Goal: Task Accomplishment & Management: Complete application form

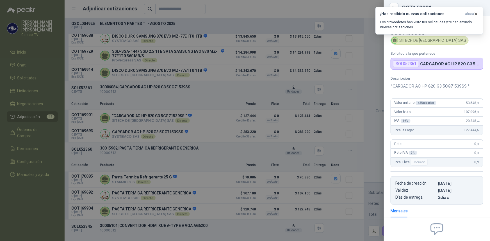
scroll to position [57, 0]
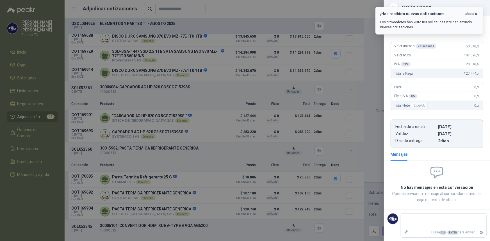
click at [475, 13] on icon "button" at bounding box center [476, 14] width 2 height 2
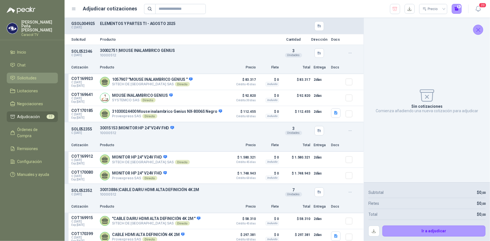
click at [20, 75] on span "Solicitudes" at bounding box center [26, 78] width 19 height 6
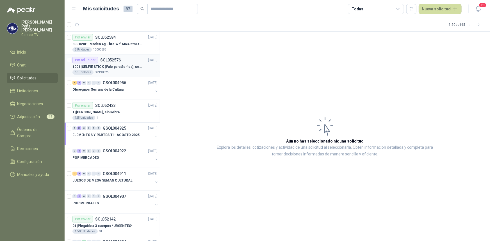
click at [106, 66] on p "1001 | SELFIE STICK (Palo para Selfies), segun link adjunto" at bounding box center [107, 66] width 70 height 5
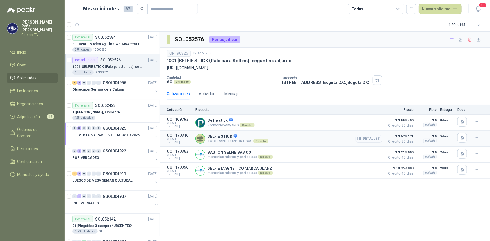
click at [368, 139] on button "Detalles" at bounding box center [369, 139] width 26 height 8
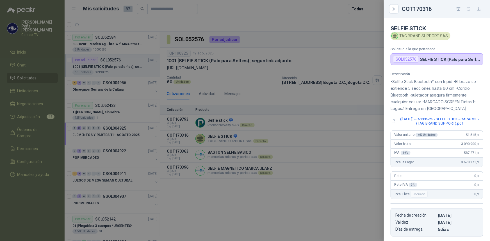
scroll to position [87, 0]
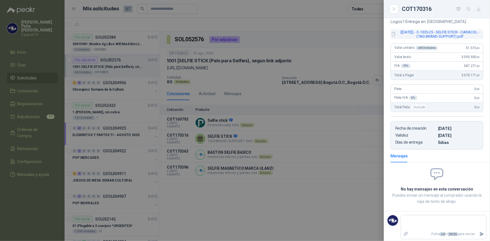
click at [462, 33] on button "(2025-08-20) - C-1335-25 - SELFIE STICK - CARACOL - (TAG BRAND SUPPORT).pdf" at bounding box center [437, 35] width 93 height 10
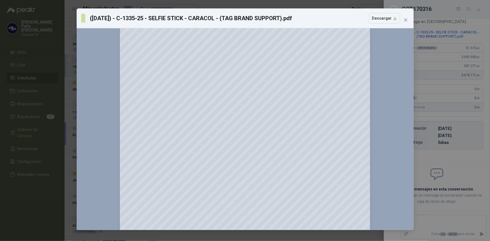
scroll to position [161, 0]
click at [408, 20] on icon "close" at bounding box center [406, 20] width 4 height 4
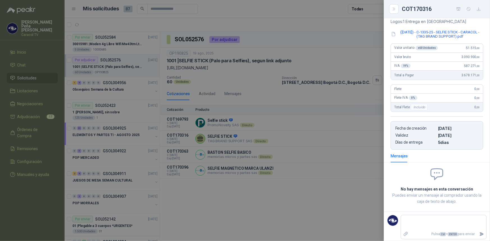
click at [225, 150] on div at bounding box center [245, 120] width 490 height 241
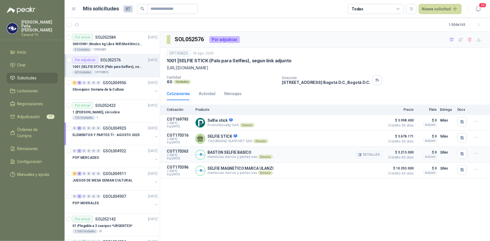
click at [372, 157] on button "Detalles" at bounding box center [369, 155] width 26 height 8
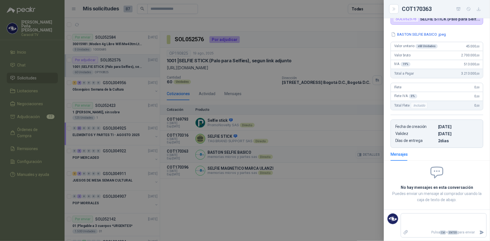
scroll to position [40, 0]
click at [436, 36] on button "BASTON SELFIE BASICO .jpeg" at bounding box center [419, 34] width 56 height 6
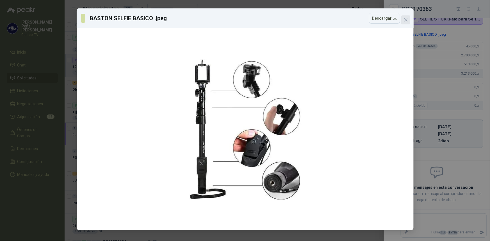
click at [407, 21] on icon "close" at bounding box center [406, 20] width 4 height 4
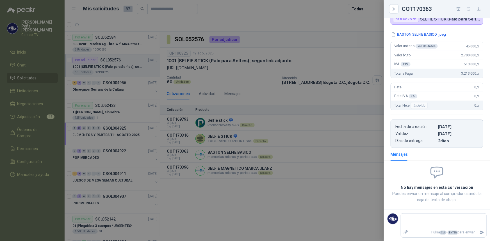
click at [236, 171] on div at bounding box center [245, 120] width 490 height 241
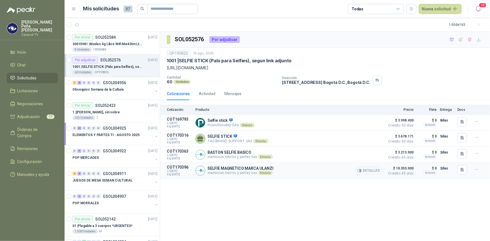
click at [238, 171] on p "SELFIE MAGNETICO MARCA ULANZI" at bounding box center [241, 168] width 66 height 4
click at [369, 170] on button "Detalles" at bounding box center [369, 171] width 26 height 8
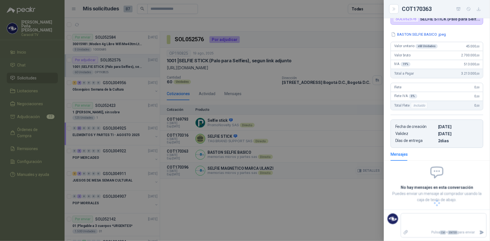
scroll to position [47, 0]
click at [404, 37] on button "SELFIE MAGNETICO.docx" at bounding box center [415, 34] width 49 height 6
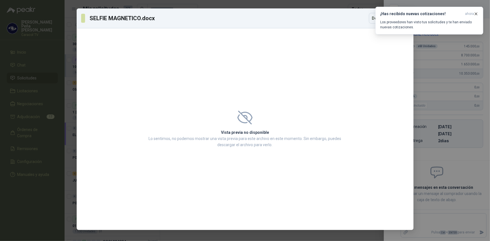
click at [342, 68] on div "Vista previa no disponible Lo sentimos, no podemos mostrar una vista previa par…" at bounding box center [245, 129] width 337 height 202
click at [289, 9] on div "SELFIE MAGNETICO.docx Descargar" at bounding box center [245, 18] width 337 height 20
click at [476, 13] on icon "button" at bounding box center [476, 14] width 5 height 5
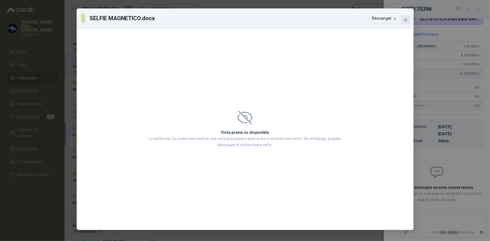
click at [407, 22] on button "Close" at bounding box center [405, 19] width 9 height 9
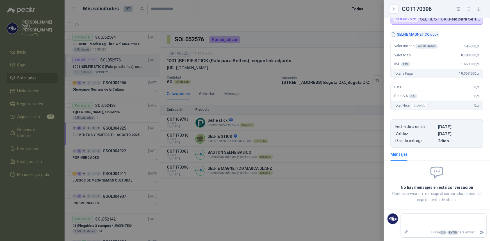
click at [432, 35] on button "SELFIE MAGNETICO.docx" at bounding box center [415, 34] width 49 height 6
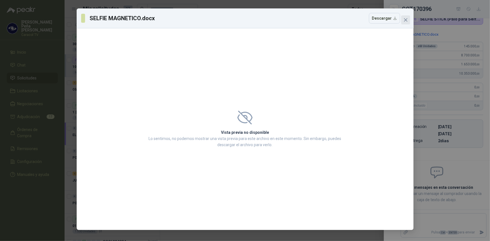
click at [407, 18] on icon "close" at bounding box center [405, 19] width 3 height 3
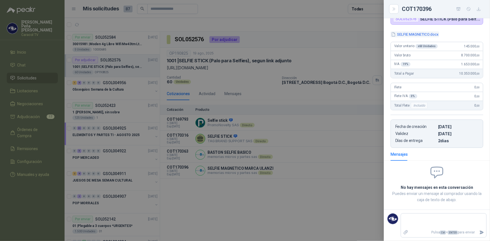
click at [416, 34] on button "SELFIE MAGNETICO.docx" at bounding box center [415, 34] width 49 height 6
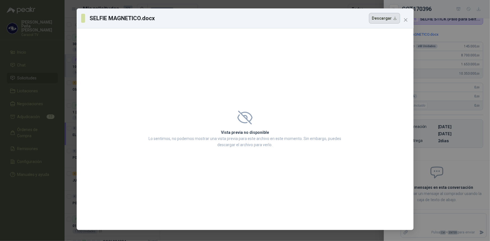
click at [379, 18] on button "Descargar" at bounding box center [384, 18] width 31 height 11
click at [407, 18] on icon "close" at bounding box center [406, 20] width 4 height 4
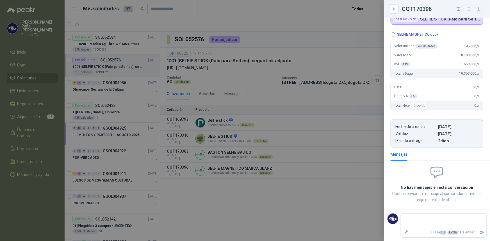
click at [340, 199] on div at bounding box center [245, 120] width 490 height 241
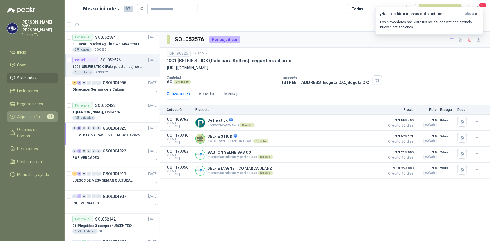
click at [35, 114] on span "Adjudicación" at bounding box center [28, 117] width 23 height 6
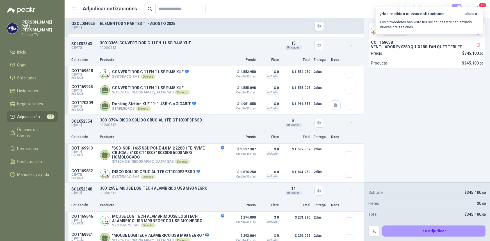
scroll to position [1022, 0]
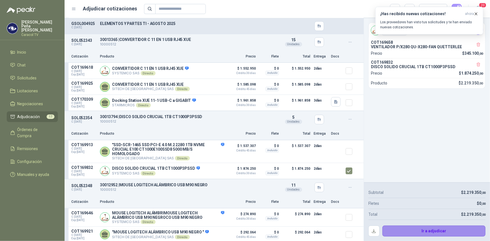
click at [444, 231] on button "Ir a adjudicar" at bounding box center [434, 231] width 103 height 11
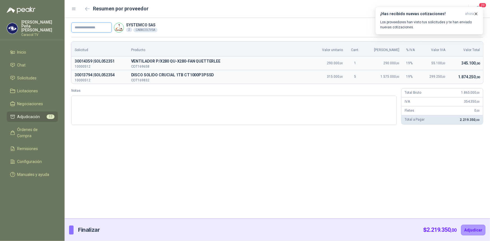
click at [90, 28] on input "text" at bounding box center [91, 27] width 40 height 10
paste input "**********"
type input "**********"
click at [477, 231] on button "Adjudicar" at bounding box center [473, 230] width 24 height 11
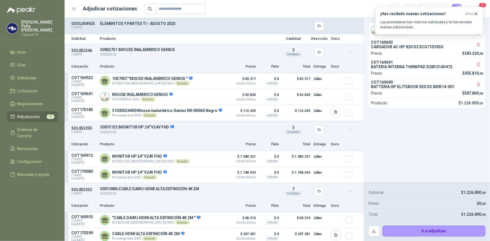
scroll to position [0, 0]
click at [203, 98] on button "Detalles" at bounding box center [211, 98] width 26 height 8
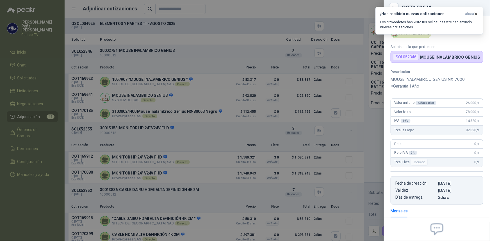
scroll to position [55, 0]
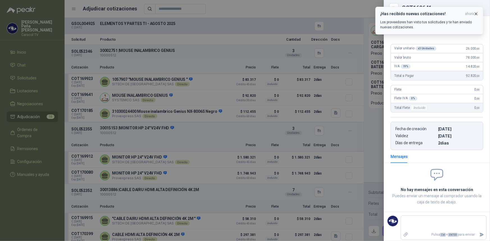
click at [478, 12] on icon "button" at bounding box center [476, 14] width 5 height 5
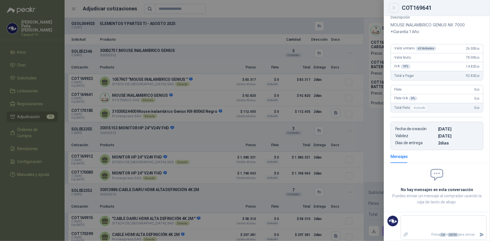
click at [396, 6] on icon "Close" at bounding box center [394, 8] width 5 height 5
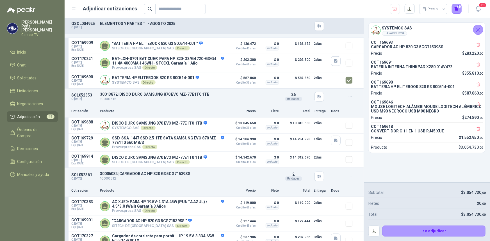
scroll to position [233, 0]
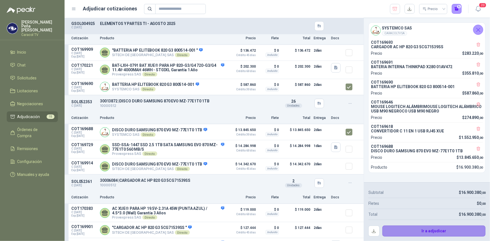
click at [425, 233] on button "Ir a adjudicar" at bounding box center [434, 231] width 103 height 11
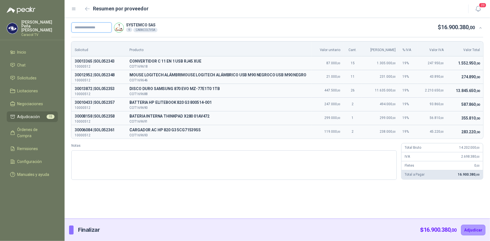
click at [88, 28] on input "text" at bounding box center [91, 27] width 40 height 10
paste input "**********"
type input "**********"
click at [481, 230] on button "Adjudicar" at bounding box center [473, 230] width 24 height 11
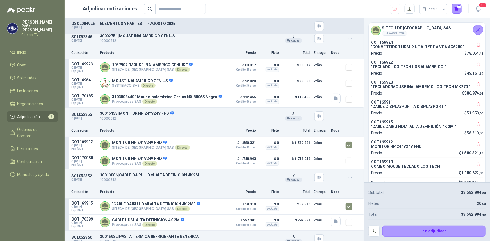
scroll to position [0, 0]
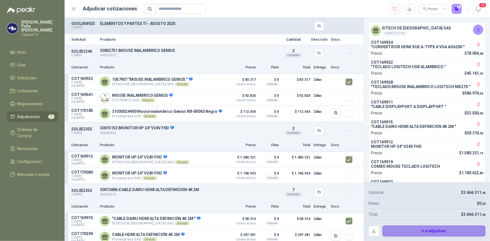
click at [424, 228] on button "Ir a adjudicar" at bounding box center [434, 231] width 103 height 11
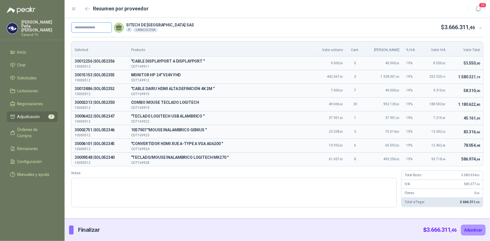
click at [102, 27] on input "text" at bounding box center [91, 27] width 40 height 10
paste input "**********"
type input "**********"
click at [474, 229] on button "Adjudicar" at bounding box center [473, 230] width 24 height 11
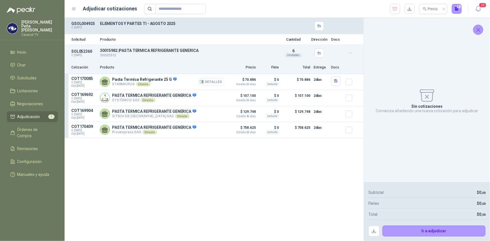
click at [219, 83] on button "Detalles" at bounding box center [211, 82] width 26 height 8
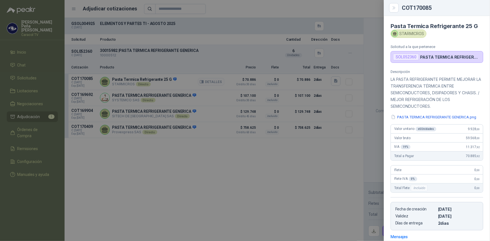
scroll to position [81, 0]
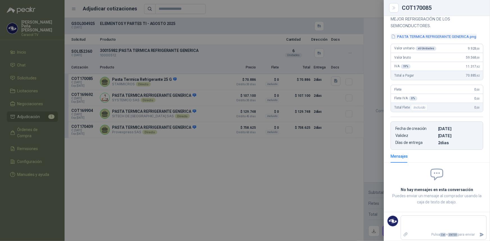
click at [452, 36] on button "PASTA TERMICA REFRIGERANTE GENERICA.png" at bounding box center [434, 37] width 86 height 6
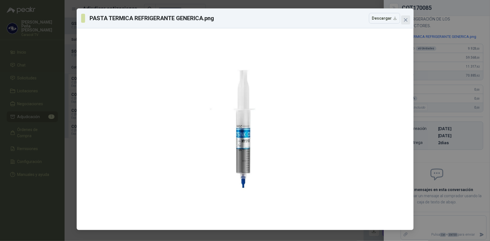
click at [405, 19] on icon "close" at bounding box center [406, 20] width 4 height 4
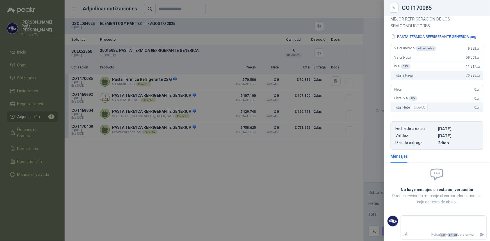
click at [223, 202] on div at bounding box center [245, 120] width 490 height 241
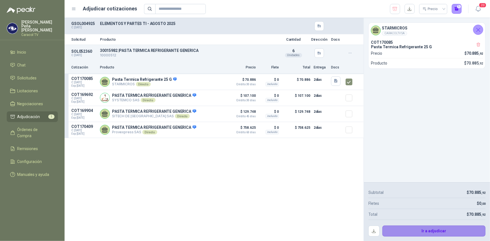
click at [451, 231] on button "Ir a adjudicar" at bounding box center [434, 231] width 103 height 11
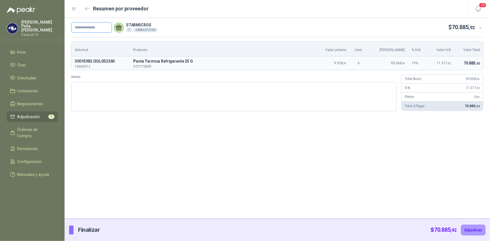
click at [89, 27] on input "text" at bounding box center [91, 27] width 40 height 10
paste input "**********"
type input "**********"
click at [472, 224] on div "$ 70.885 ,92 Adjudicar" at bounding box center [458, 230] width 55 height 22
click at [473, 230] on button "Adjudicar" at bounding box center [473, 230] width 24 height 11
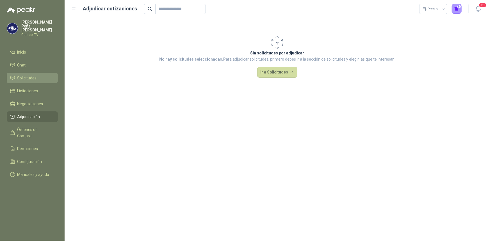
click at [23, 75] on span "Solicitudes" at bounding box center [26, 78] width 19 height 6
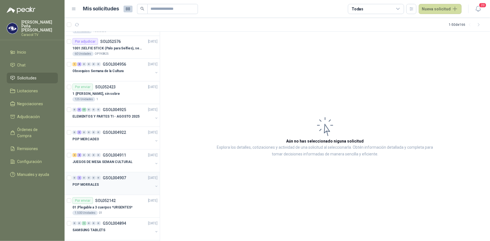
scroll to position [76, 0]
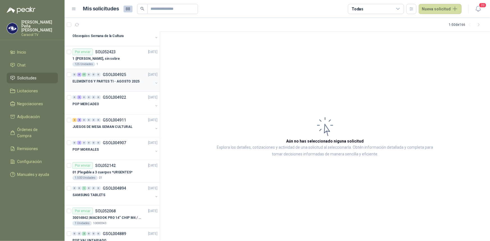
click at [110, 81] on p "ELEMENTOS Y PARTES TI - AGOSTO 2025" at bounding box center [105, 81] width 67 height 5
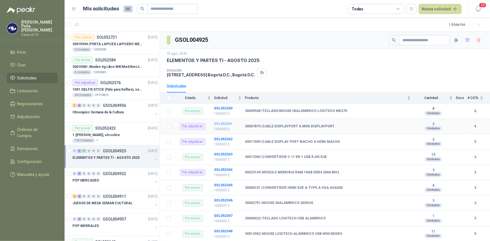
click at [224, 122] on b "SOL052341" at bounding box center [223, 124] width 19 height 4
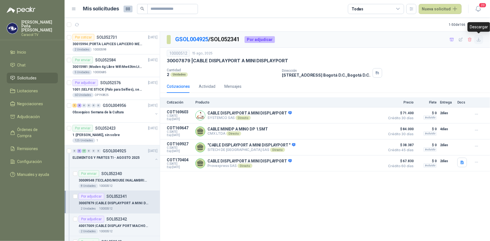
click at [480, 39] on icon "button" at bounding box center [479, 39] width 5 height 5
click at [308, 7] on article "Mis solicitudes 88 Todas Nueva solicitud" at bounding box center [272, 9] width 379 height 10
click at [453, 39] on icon "button" at bounding box center [452, 39] width 5 height 5
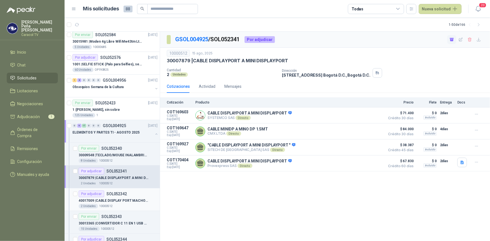
scroll to position [51, 0]
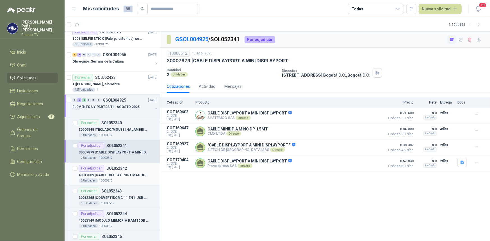
click at [136, 173] on p "40017009 | CABLE DISPLAY PORT MACHO A HDMI MACHO" at bounding box center [114, 175] width 70 height 5
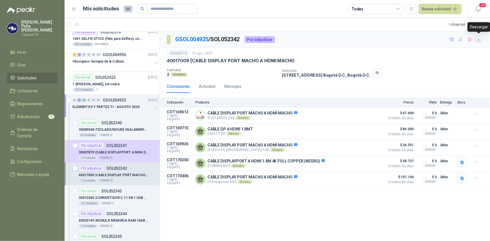
click at [478, 38] on icon "button" at bounding box center [479, 39] width 5 height 5
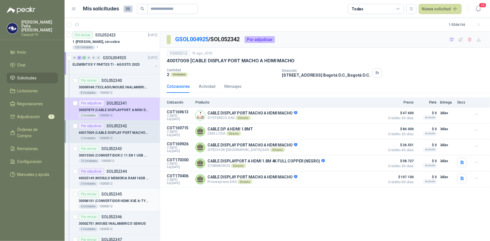
scroll to position [102, 0]
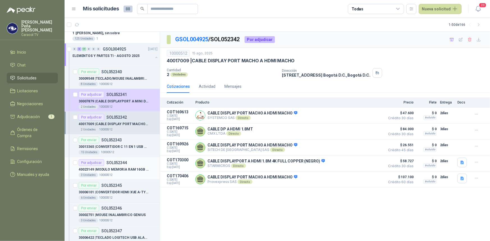
click at [130, 171] on p "40023149 | MODULO MEMORIA RAM 16GB DDR4 2666 MHZ" at bounding box center [114, 169] width 70 height 5
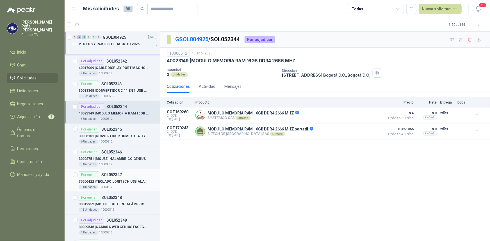
scroll to position [179, 0]
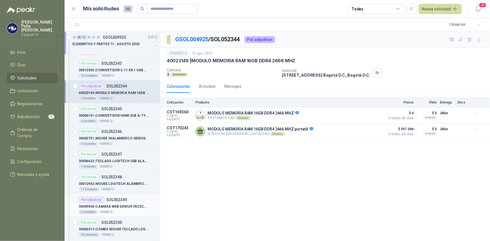
click at [130, 206] on p "30009546 | CAMARA WEB GENIUS FACECAM 1000X" at bounding box center [114, 206] width 70 height 5
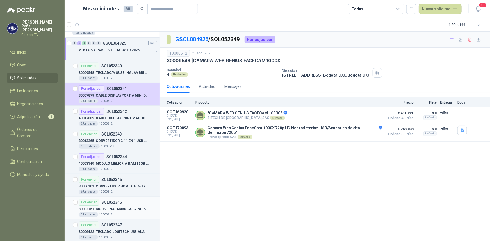
scroll to position [102, 0]
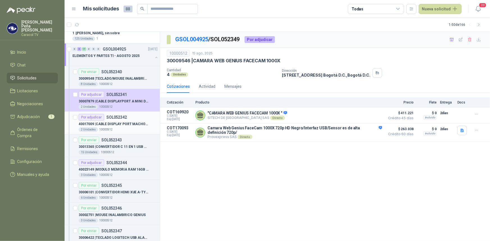
click at [126, 125] on p "40017009 | CABLE DISPLAY PORT MACHO A HDMI MACHO" at bounding box center [114, 124] width 70 height 5
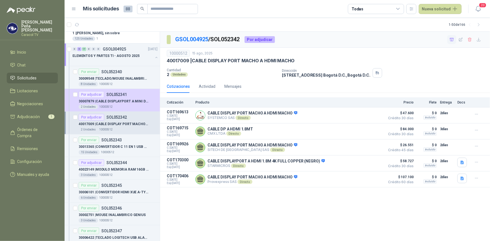
click at [452, 40] on icon "button" at bounding box center [452, 39] width 5 height 5
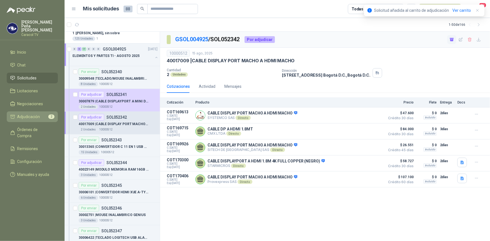
click at [37, 114] on span "Adjudicación" at bounding box center [28, 117] width 23 height 6
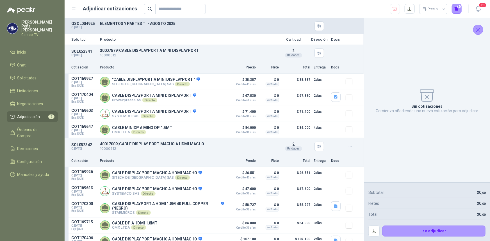
click at [410, 3] on header "Adjudicar cotizaciones Precio 0 20" at bounding box center [278, 9] width 426 height 18
click at [408, 11] on button "button" at bounding box center [410, 9] width 10 height 10
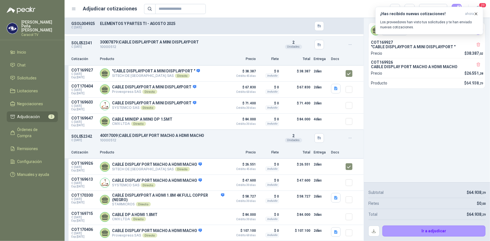
scroll to position [12, 0]
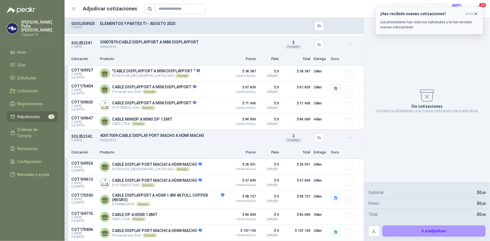
drag, startPoint x: 477, startPoint y: 12, endPoint x: 475, endPoint y: 15, distance: 3.4
click at [477, 12] on icon "button" at bounding box center [476, 14] width 5 height 5
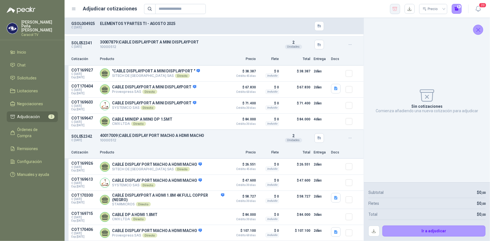
click at [394, 9] on icon "button" at bounding box center [395, 9] width 5 height 6
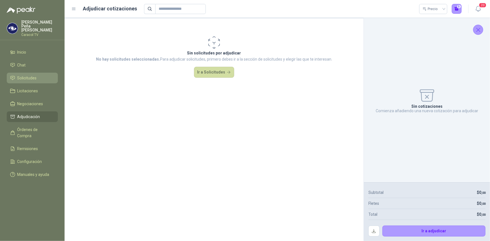
click at [33, 75] on span "Solicitudes" at bounding box center [26, 78] width 19 height 6
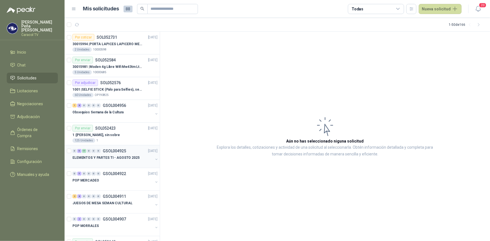
click at [110, 156] on p "ELEMENTOS Y PARTES TI - AGOSTO 2025" at bounding box center [105, 157] width 67 height 5
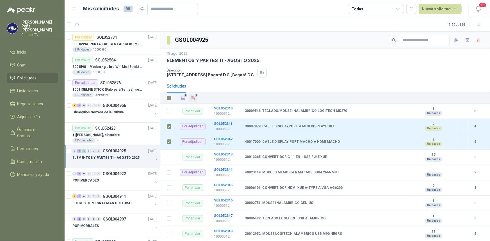
click at [193, 98] on icon "Eliminar" at bounding box center [194, 98] width 4 height 4
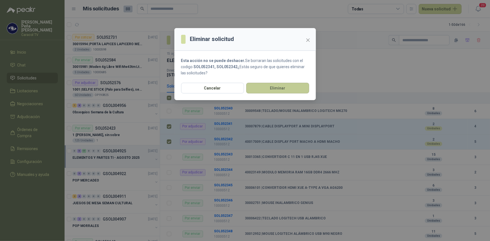
click at [272, 86] on button "Eliminar" at bounding box center [277, 88] width 63 height 11
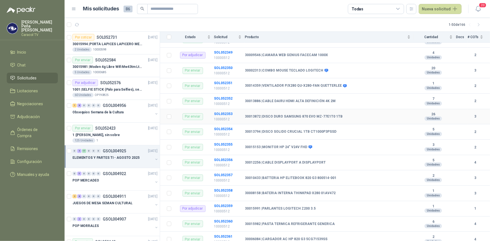
scroll to position [194, 0]
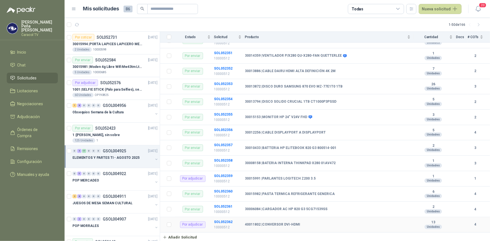
drag, startPoint x: 272, startPoint y: 225, endPoint x: 264, endPoint y: 224, distance: 8.5
click at [272, 225] on b "40011802 | CONVERSOR DVI-HDMI" at bounding box center [272, 225] width 55 height 4
click at [214, 222] on td "Por adjudicar" at bounding box center [194, 224] width 39 height 15
click at [220, 221] on b "SOL052362" at bounding box center [223, 222] width 19 height 4
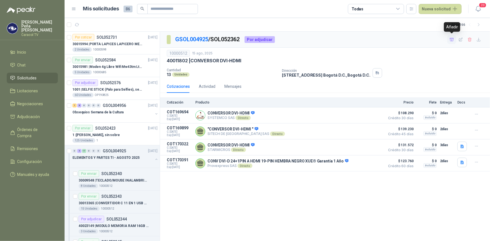
click at [453, 37] on icon "button" at bounding box center [452, 39] width 5 height 5
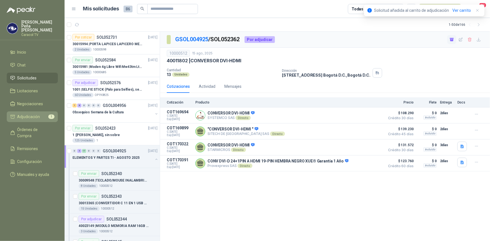
click at [31, 114] on span "Adjudicación" at bounding box center [28, 117] width 23 height 6
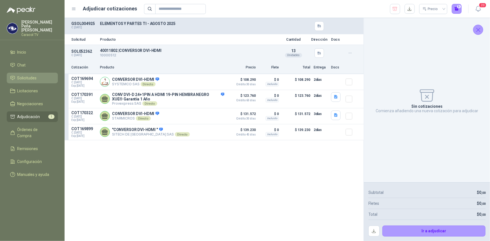
click at [25, 75] on span "Solicitudes" at bounding box center [26, 78] width 19 height 6
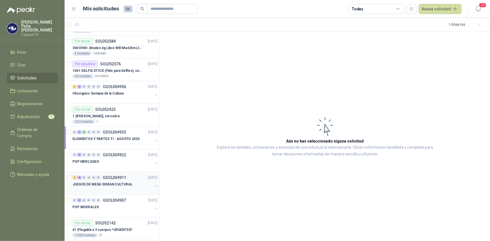
scroll to position [51, 0]
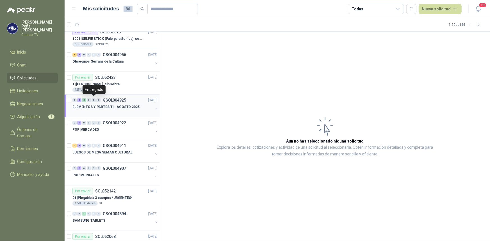
click at [93, 102] on div "0 4 17 0 0 0 GSOL004925 15/08/25" at bounding box center [115, 100] width 86 height 7
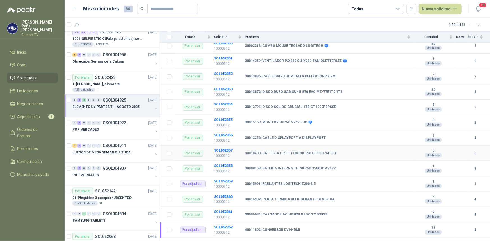
scroll to position [194, 0]
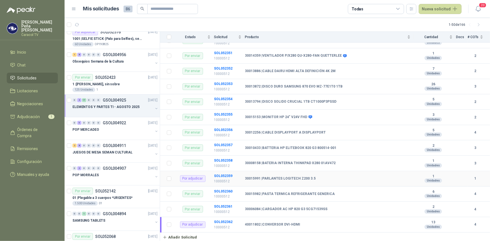
click at [267, 176] on td "30015991 | PARLANTES LOGITECH Z200 3.5" at bounding box center [329, 178] width 169 height 15
click at [226, 174] on b "SOL052359" at bounding box center [223, 176] width 19 height 4
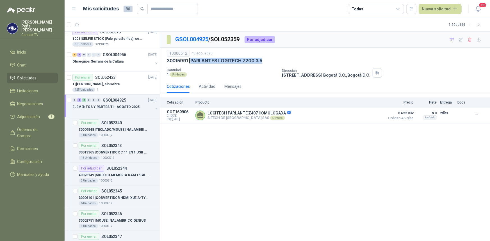
drag, startPoint x: 192, startPoint y: 60, endPoint x: 264, endPoint y: 59, distance: 71.6
click at [264, 59] on div "30015991 | PARLANTES LOGITECH Z200 3.5" at bounding box center [325, 61] width 317 height 6
copy p "PARLANTES LOGITECH Z200 3.5"
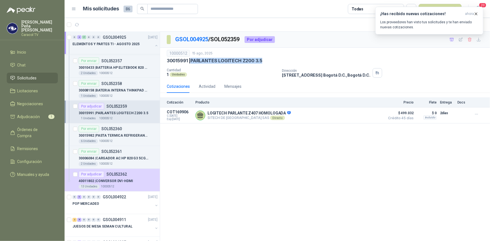
scroll to position [460, 0]
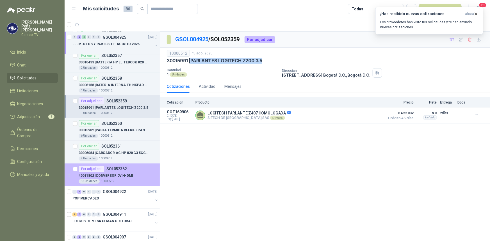
click at [128, 175] on p "40011802 | CONVERSOR DVI-HDMI" at bounding box center [106, 176] width 55 height 5
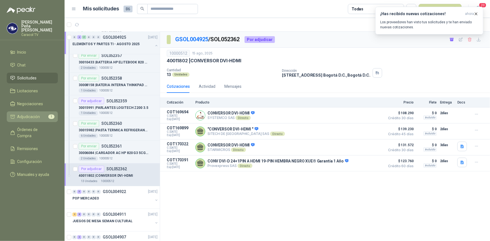
click at [37, 114] on span "Adjudicación" at bounding box center [28, 117] width 23 height 6
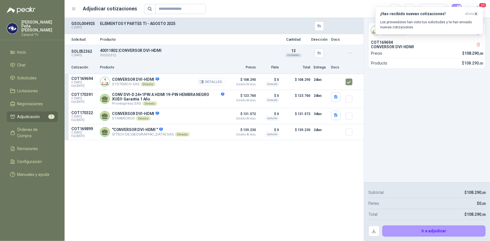
click at [219, 83] on button "Detalles" at bounding box center [211, 82] width 26 height 8
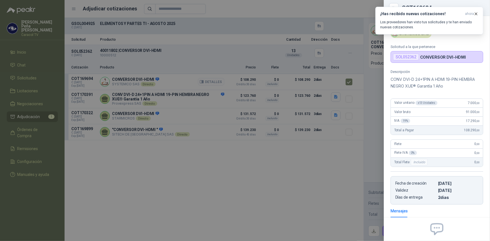
scroll to position [55, 0]
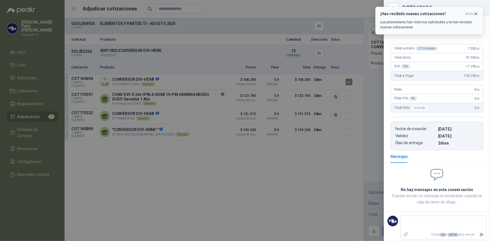
click at [478, 13] on icon "button" at bounding box center [476, 14] width 5 height 5
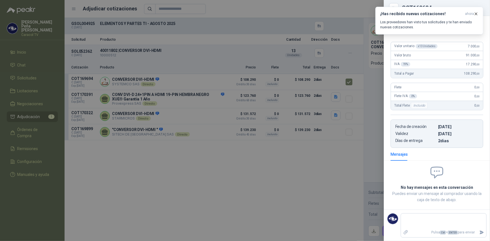
scroll to position [57, 0]
drag, startPoint x: 478, startPoint y: 13, endPoint x: 469, endPoint y: 30, distance: 19.6
click at [478, 13] on icon "button" at bounding box center [476, 14] width 2 height 2
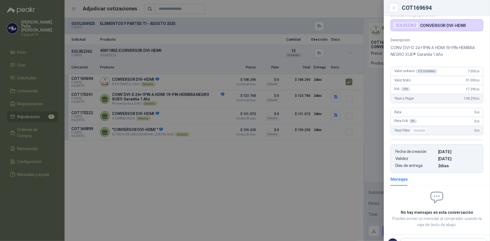
click at [196, 194] on div at bounding box center [245, 120] width 490 height 241
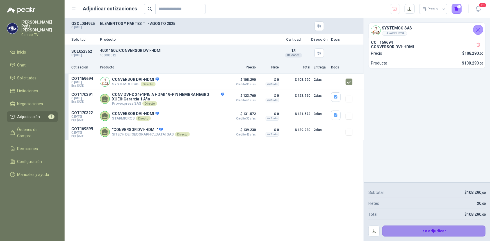
click at [433, 226] on button "Ir a adjudicar" at bounding box center [434, 231] width 103 height 11
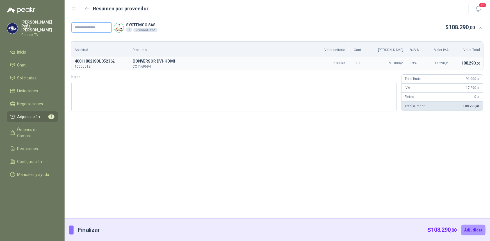
click at [87, 29] on input "text" at bounding box center [91, 27] width 40 height 10
paste input "**********"
type input "**********"
click at [475, 228] on button "Adjudicar" at bounding box center [473, 230] width 24 height 11
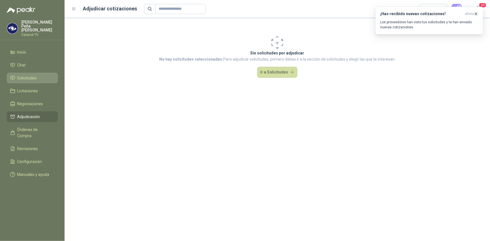
click at [30, 75] on span "Solicitudes" at bounding box center [26, 78] width 19 height 6
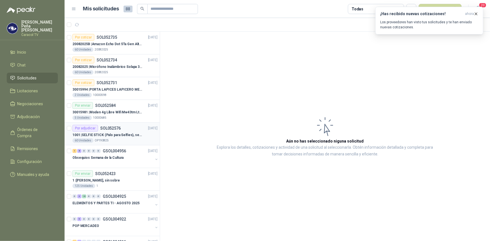
click at [121, 136] on p "1001 | SELFIE STICK (Palo para Selfies), segun link adjunto" at bounding box center [107, 135] width 70 height 5
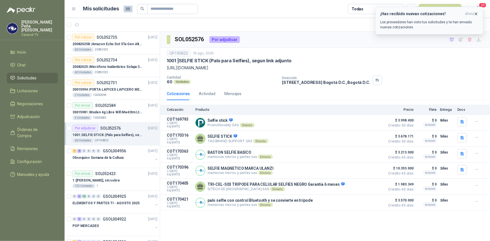
click at [477, 13] on icon "button" at bounding box center [476, 14] width 5 height 5
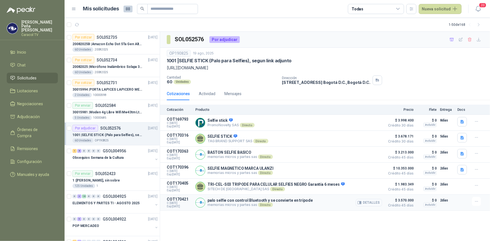
click at [376, 205] on button "Detalles" at bounding box center [369, 203] width 26 height 8
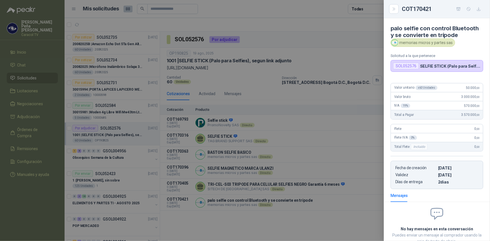
click at [361, 156] on div at bounding box center [245, 120] width 490 height 241
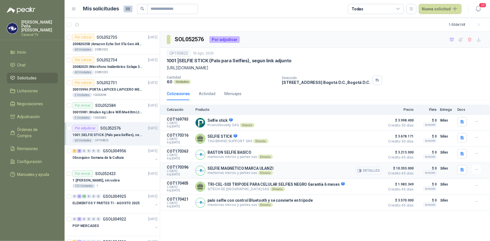
click at [376, 171] on button "Detalles" at bounding box center [369, 171] width 26 height 8
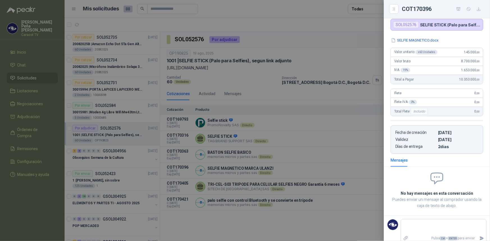
click at [264, 228] on div at bounding box center [245, 120] width 490 height 241
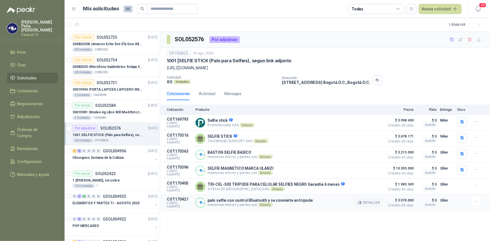
click at [369, 208] on div "Detalles" at bounding box center [369, 202] width 26 height 11
click at [373, 205] on button "Detalles" at bounding box center [369, 203] width 26 height 8
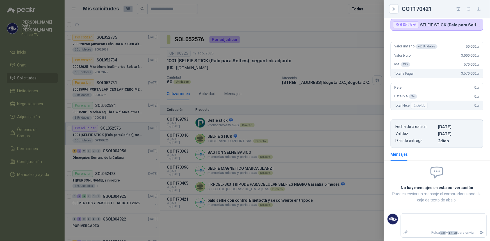
click at [330, 9] on div at bounding box center [245, 120] width 490 height 241
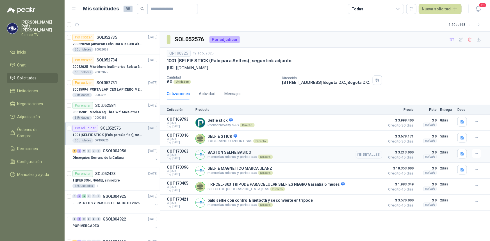
click at [376, 157] on button "Detalles" at bounding box center [369, 155] width 26 height 8
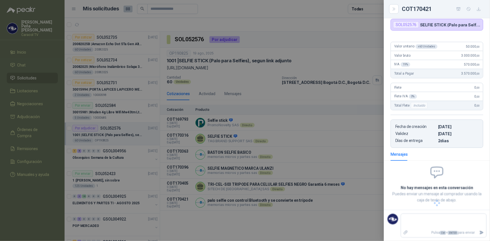
scroll to position [35, 0]
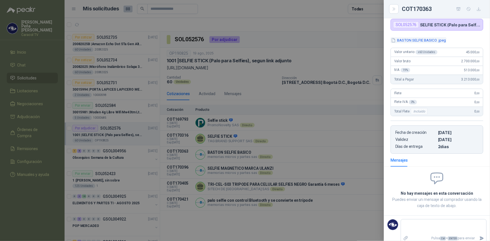
click at [423, 39] on button "BASTON SELFIE BASICO .jpeg" at bounding box center [419, 40] width 56 height 6
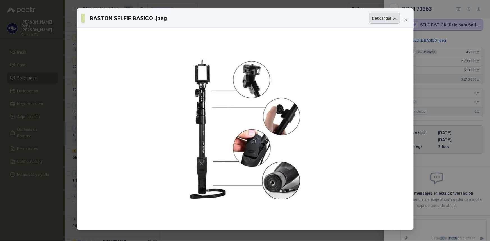
click at [379, 19] on button "Descargar" at bounding box center [384, 18] width 31 height 11
click at [481, 39] on div "BASTON SELFIE BASICO .jpeg Descargar" at bounding box center [245, 120] width 490 height 241
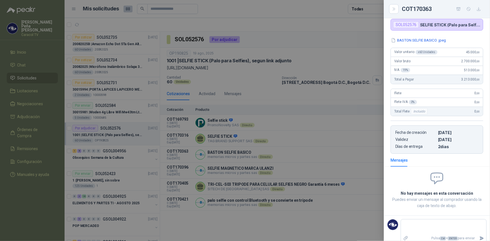
click at [333, 178] on div at bounding box center [245, 120] width 490 height 241
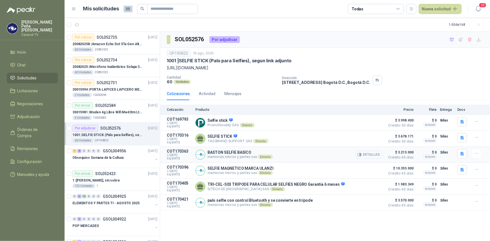
click at [375, 155] on button "Detalles" at bounding box center [369, 155] width 26 height 8
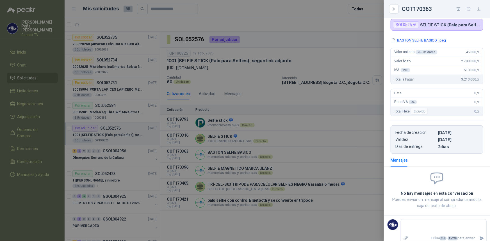
click at [286, 228] on div at bounding box center [245, 120] width 490 height 241
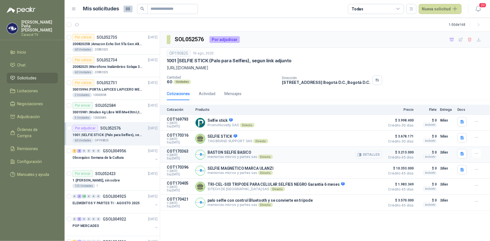
click at [369, 154] on button "Detalles" at bounding box center [369, 155] width 26 height 8
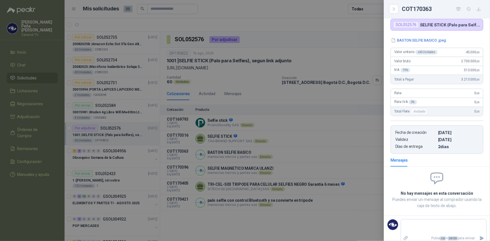
click at [260, 217] on div at bounding box center [245, 120] width 490 height 241
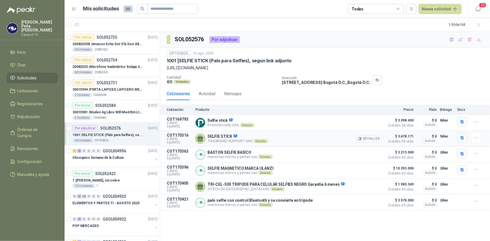
click at [371, 139] on button "Detalles" at bounding box center [369, 139] width 26 height 8
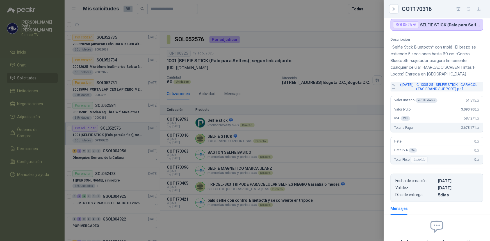
click at [457, 87] on button "(2025-08-20) - C-1335-25 - SELFIE STICK - CARACOL - (TAG BRAND SUPPORT).pdf" at bounding box center [437, 87] width 93 height 10
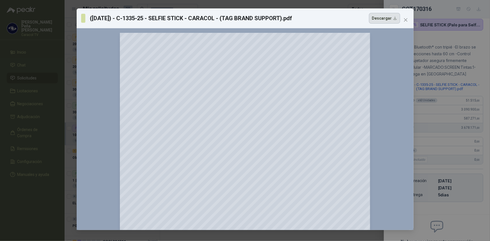
click at [389, 17] on button "Descargar" at bounding box center [384, 18] width 31 height 11
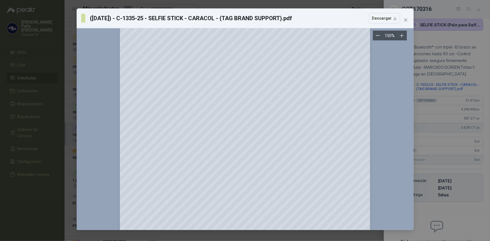
scroll to position [102, 0]
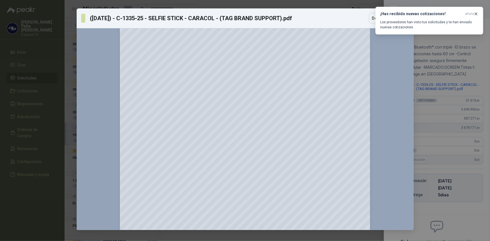
click at [60, 129] on div "(2025-08-20) - C-1335-25 - SELFIE STICK - CARACOL - (TAG BRAND SUPPORT).pdf Des…" at bounding box center [245, 120] width 490 height 241
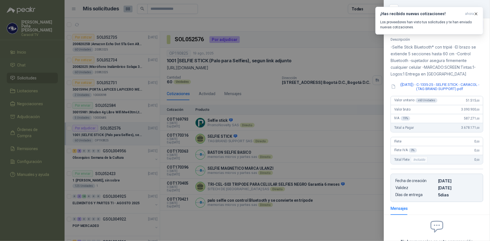
click at [331, 149] on div at bounding box center [245, 120] width 490 height 241
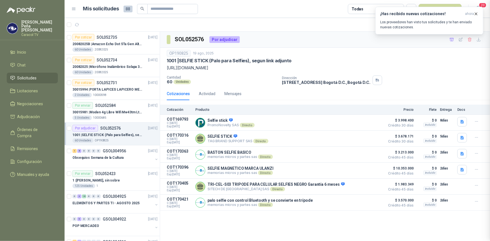
scroll to position [90, 0]
click at [364, 155] on button "Detalles" at bounding box center [369, 155] width 26 height 8
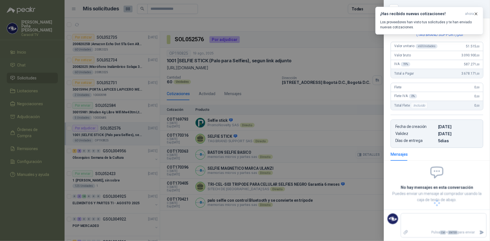
scroll to position [40, 0]
click at [477, 12] on icon "button" at bounding box center [476, 14] width 5 height 5
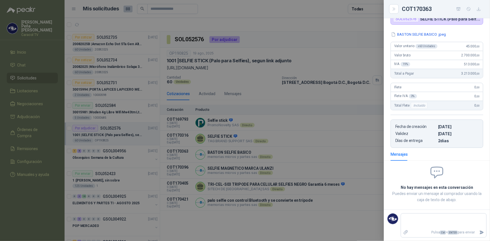
click at [267, 186] on div at bounding box center [245, 120] width 490 height 241
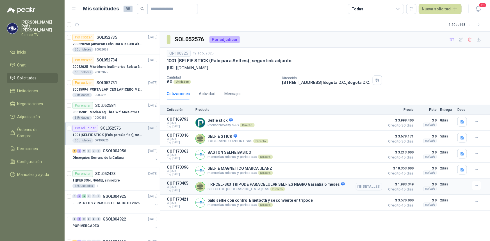
click at [364, 185] on button "Detalles" at bounding box center [369, 187] width 26 height 8
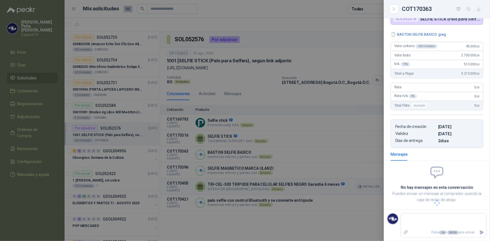
scroll to position [54, 0]
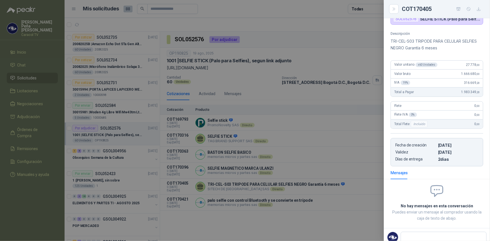
click at [438, 55] on div "Descripción TRI-CEL-S03 TRIPODE PARA CELULAR SELFIES NEGRO Garantía 6 meses Val…" at bounding box center [437, 98] width 106 height 135
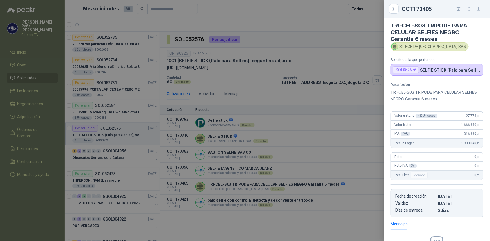
scroll to position [0, 0]
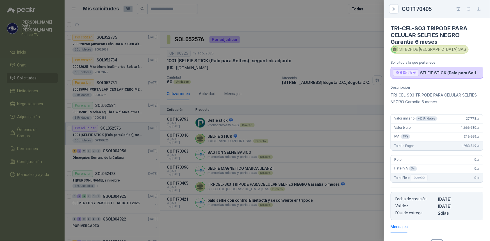
click at [447, 103] on p "TRI-CEL-S03 TRIPODE PARA CELULAR SELFIES NEGRO Garantía 6 meses" at bounding box center [437, 98] width 93 height 13
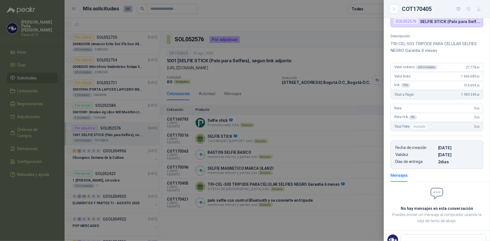
scroll to position [73, 0]
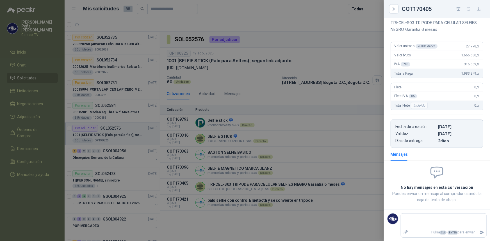
click at [293, 207] on div at bounding box center [245, 120] width 490 height 241
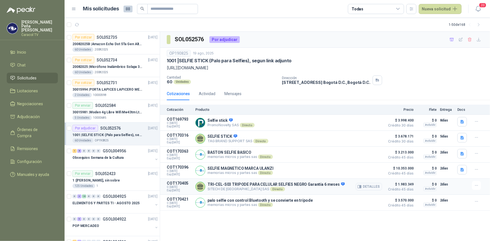
click at [224, 189] on p "SITECH DE COLOMBIA SAS Directo" at bounding box center [276, 189] width 137 height 4
drag, startPoint x: 208, startPoint y: 185, endPoint x: 303, endPoint y: 187, distance: 95.5
click at [303, 187] on p "TRI-CEL-S03 TRIPODE PARA CELULAR SELFIES NEGRO Garantía 6 meses" at bounding box center [276, 184] width 137 height 5
copy p "TRI-CEL-S03 TRIPODE PARA CELULAR SELFIES NEGRO"
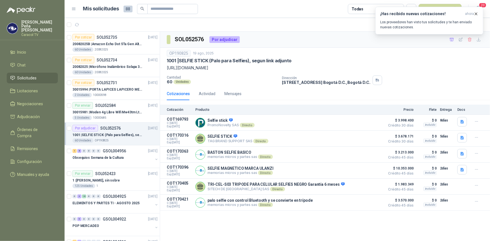
click at [233, 233] on div "SOL052576 Por adjudicar OP190825 19 ago, 2025 1001 | SELFIE STICK (Palo para Se…" at bounding box center [325, 137] width 330 height 210
click at [374, 171] on button "Detalles" at bounding box center [369, 171] width 26 height 8
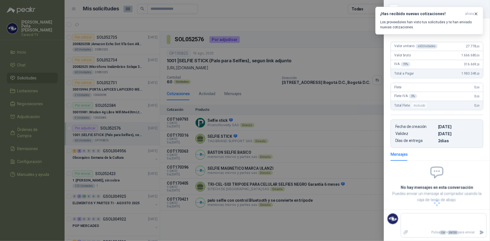
scroll to position [47, 0]
click at [237, 169] on div at bounding box center [245, 120] width 490 height 241
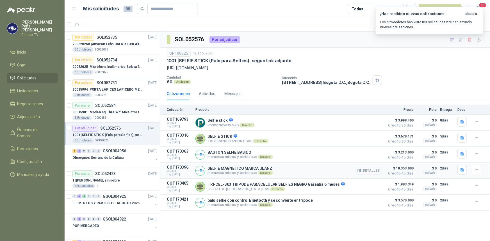
click at [370, 171] on button "Detalles" at bounding box center [369, 171] width 26 height 8
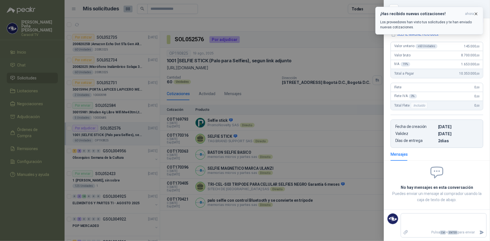
click at [477, 12] on icon "button" at bounding box center [476, 14] width 5 height 5
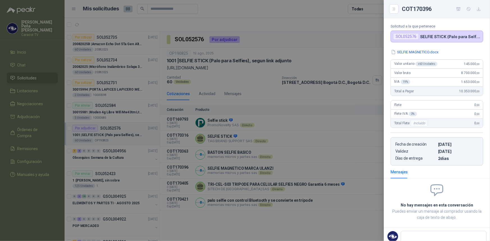
scroll to position [22, 0]
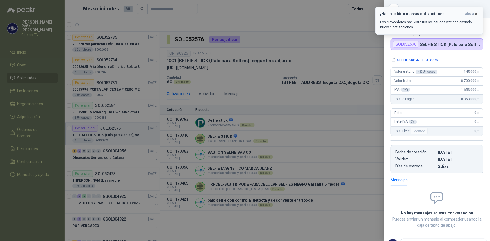
click at [477, 14] on icon "button" at bounding box center [476, 14] width 5 height 5
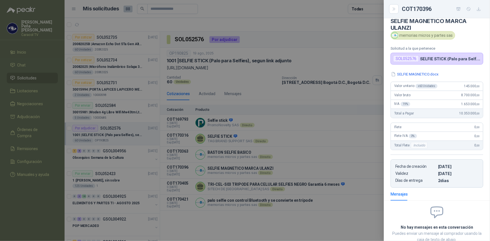
scroll to position [0, 0]
